Goal: Book appointment/travel/reservation

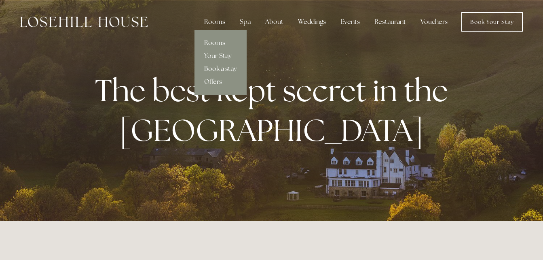
click at [220, 40] on link "Rooms" at bounding box center [220, 42] width 52 height 13
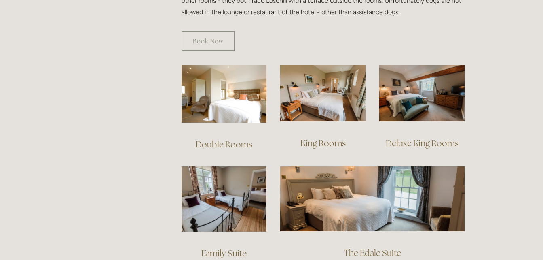
scroll to position [552, 0]
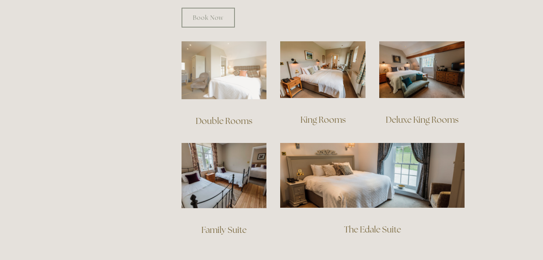
click at [227, 55] on img at bounding box center [224, 70] width 85 height 58
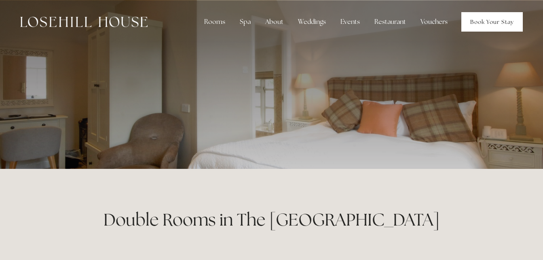
click at [497, 21] on link "Book Your Stay" at bounding box center [491, 21] width 61 height 19
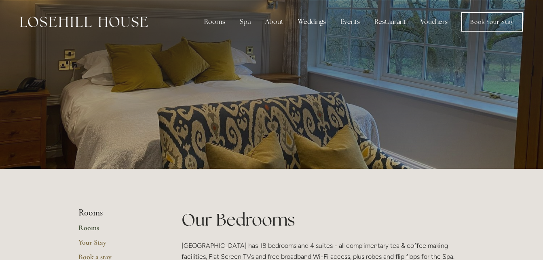
scroll to position [552, 0]
